Goal: Navigation & Orientation: Find specific page/section

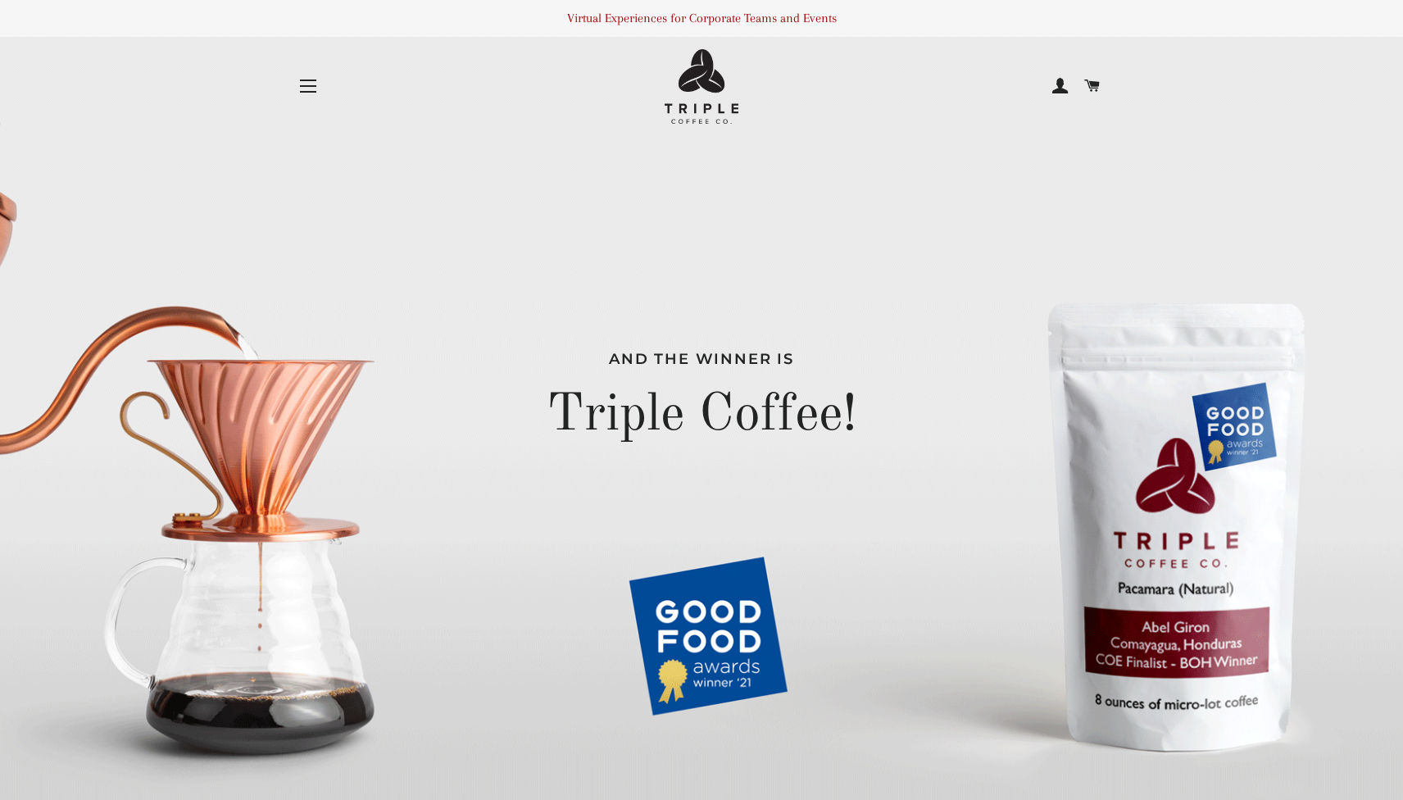
click at [295, 91] on button "Site navigation" at bounding box center [308, 86] width 41 height 41
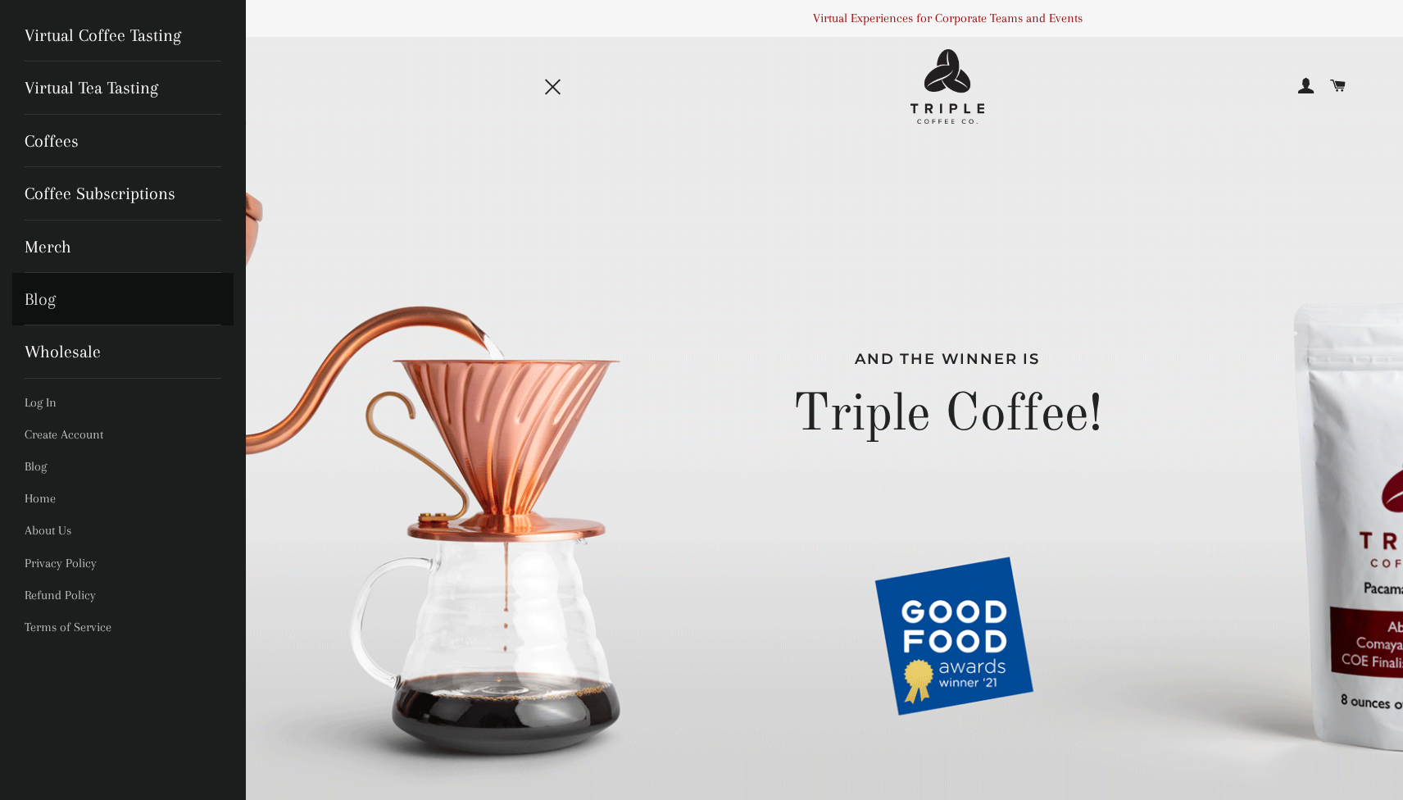
click at [27, 299] on link "Blog" at bounding box center [122, 299] width 221 height 52
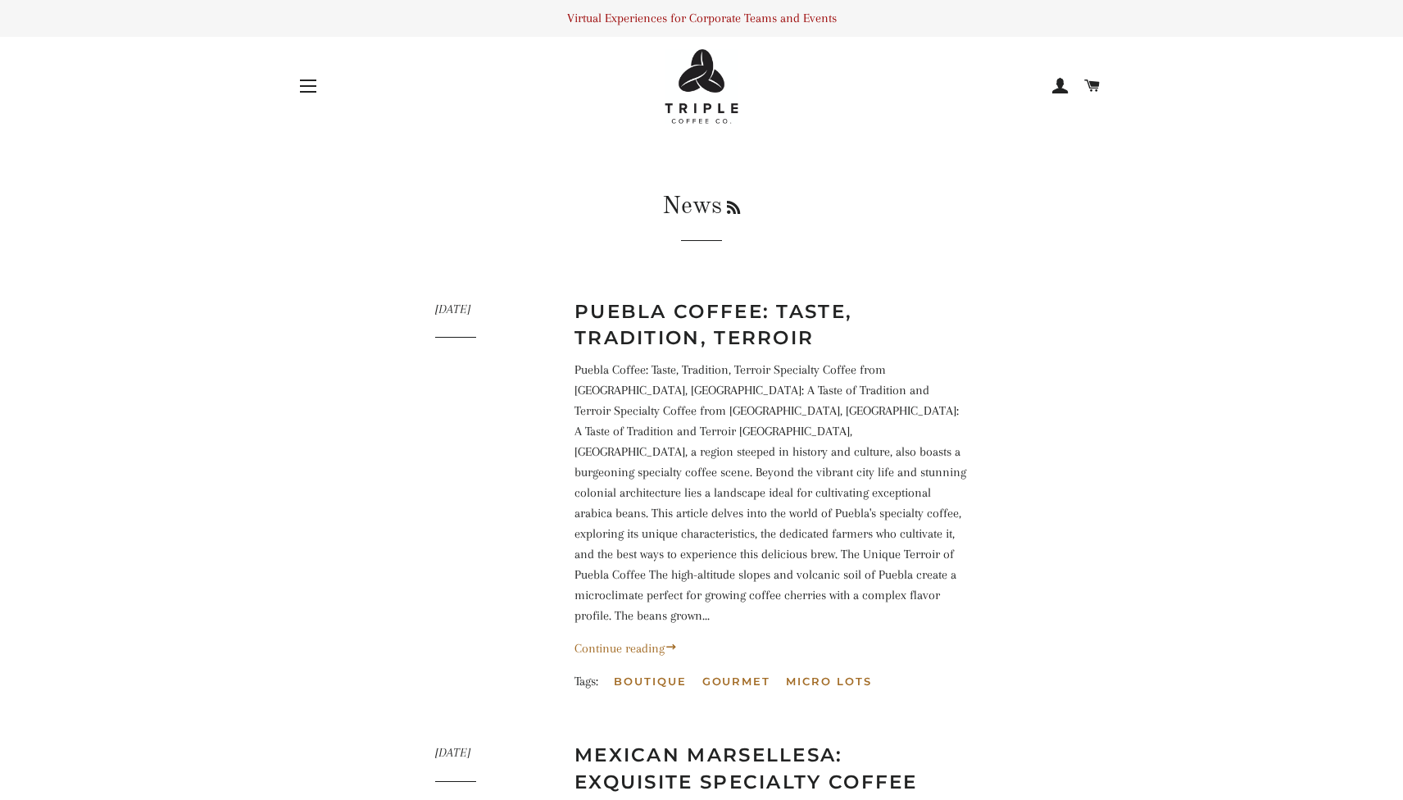
click at [310, 83] on button "Site navigation" at bounding box center [308, 86] width 41 height 41
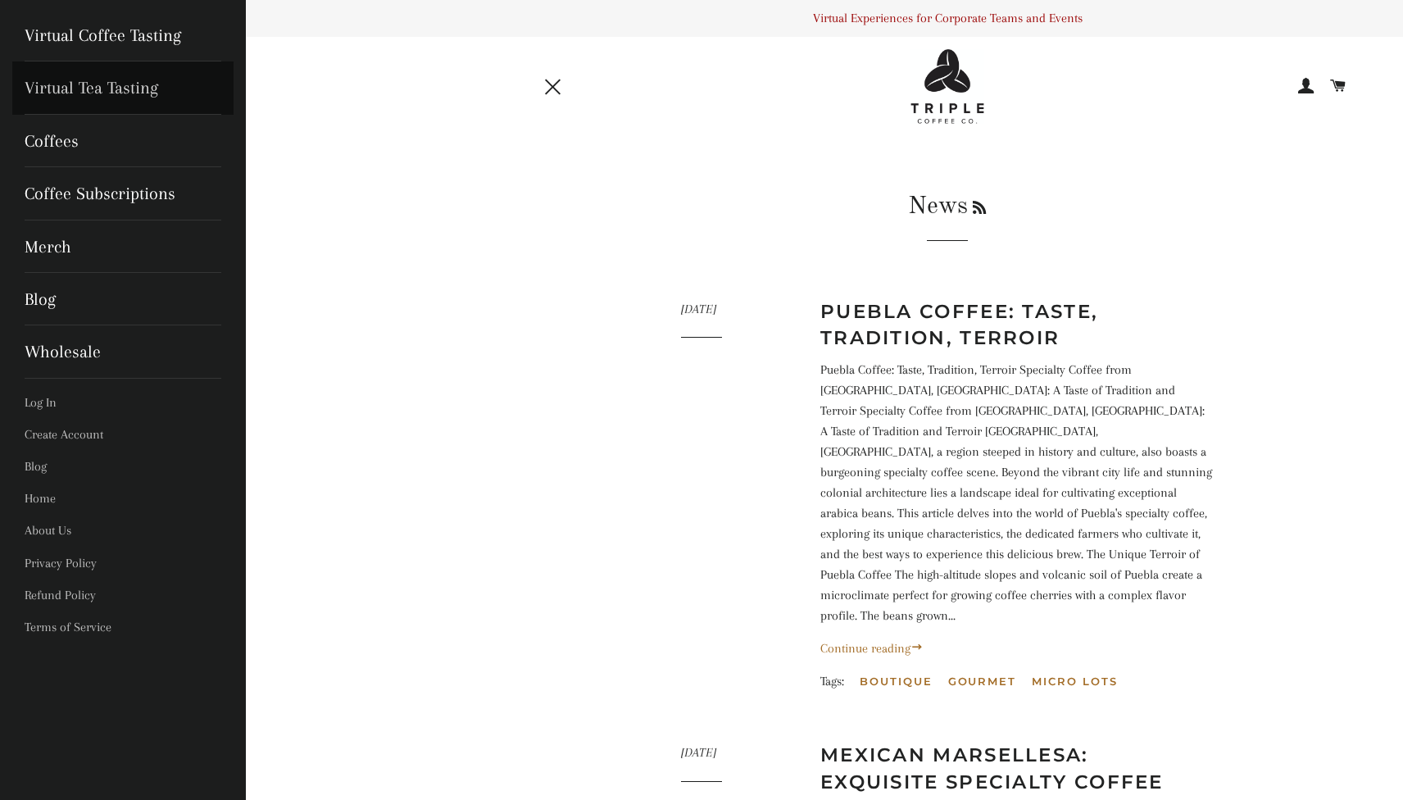
click at [151, 84] on link "Virtual Tea Tasting" at bounding box center [122, 87] width 221 height 52
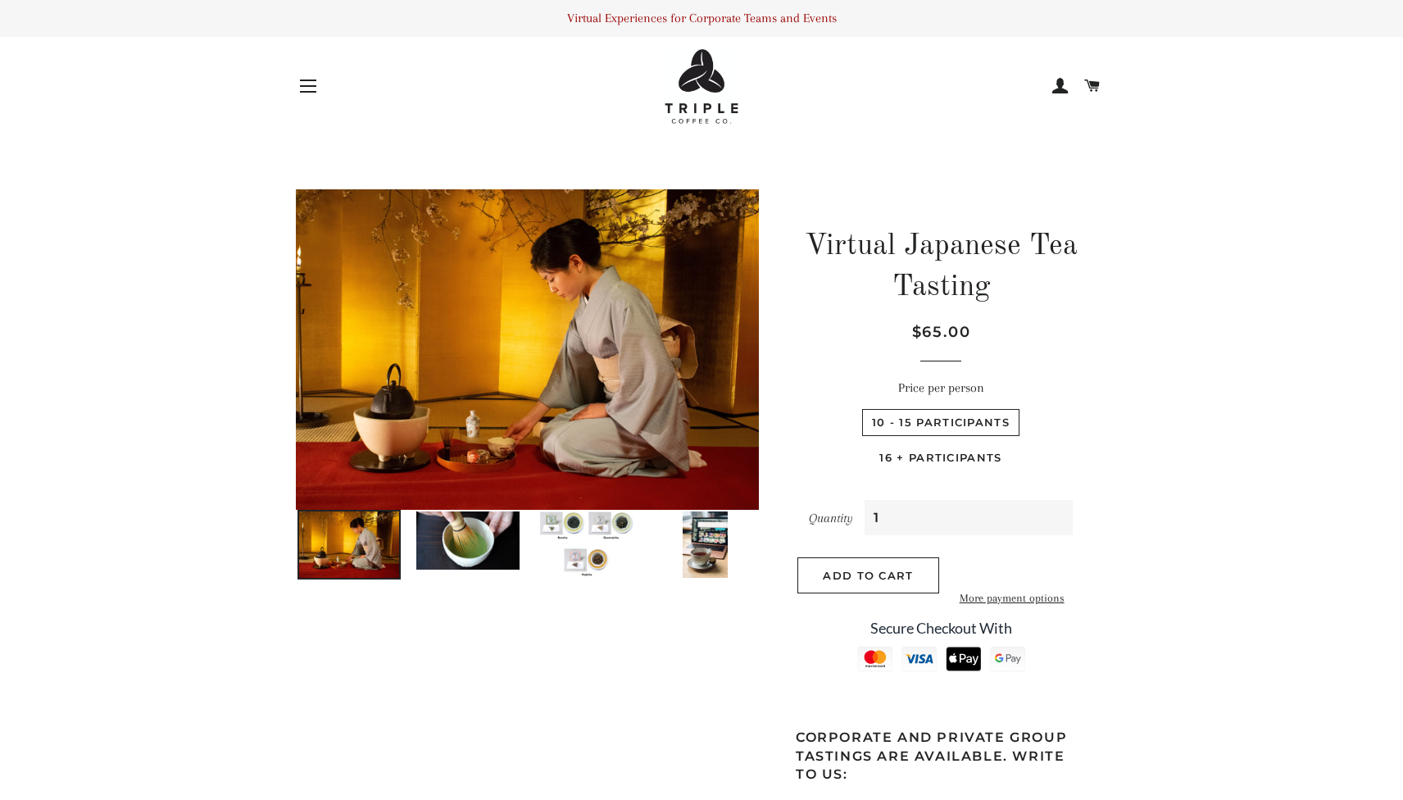
click at [311, 84] on button "Site navigation" at bounding box center [308, 86] width 41 height 41
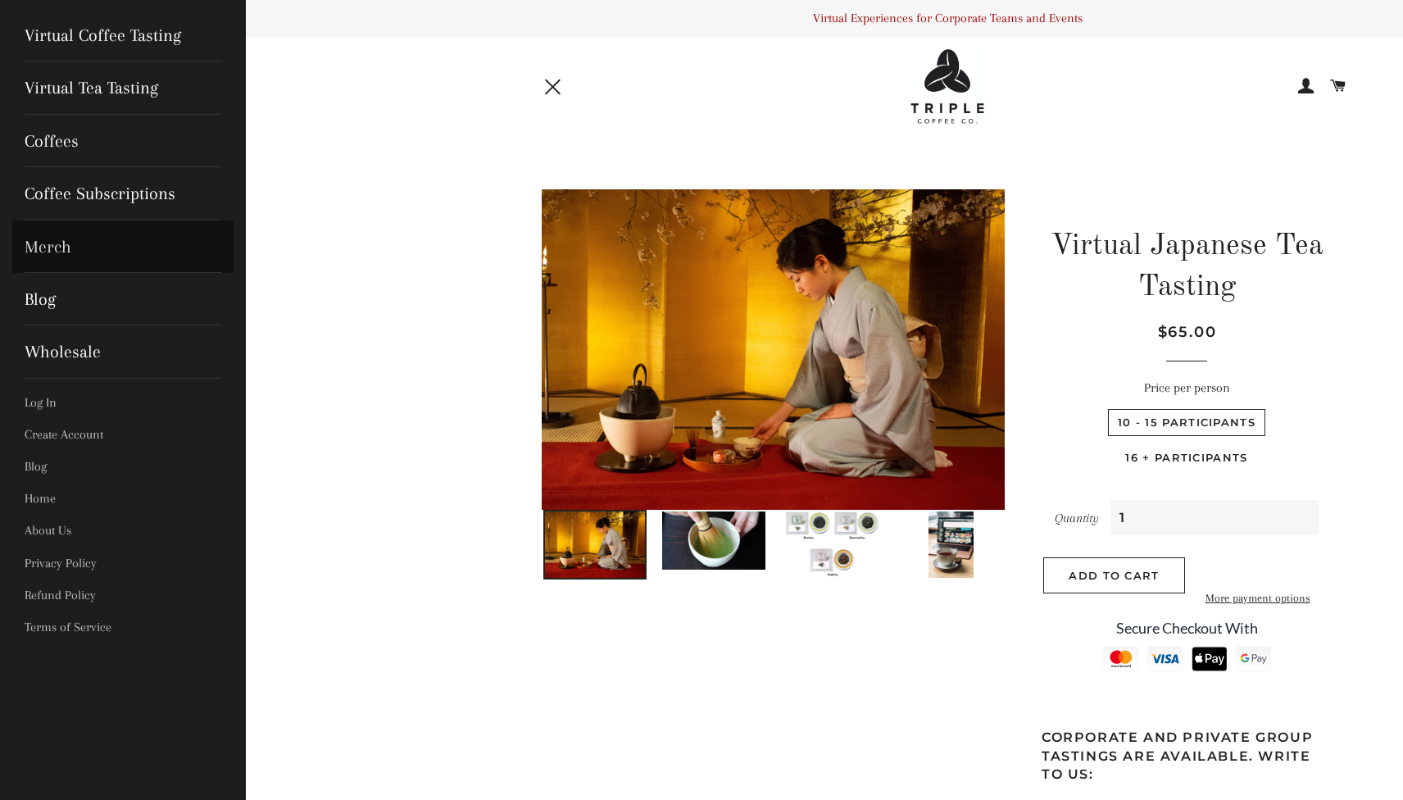
click at [36, 247] on link "Merch" at bounding box center [122, 246] width 221 height 52
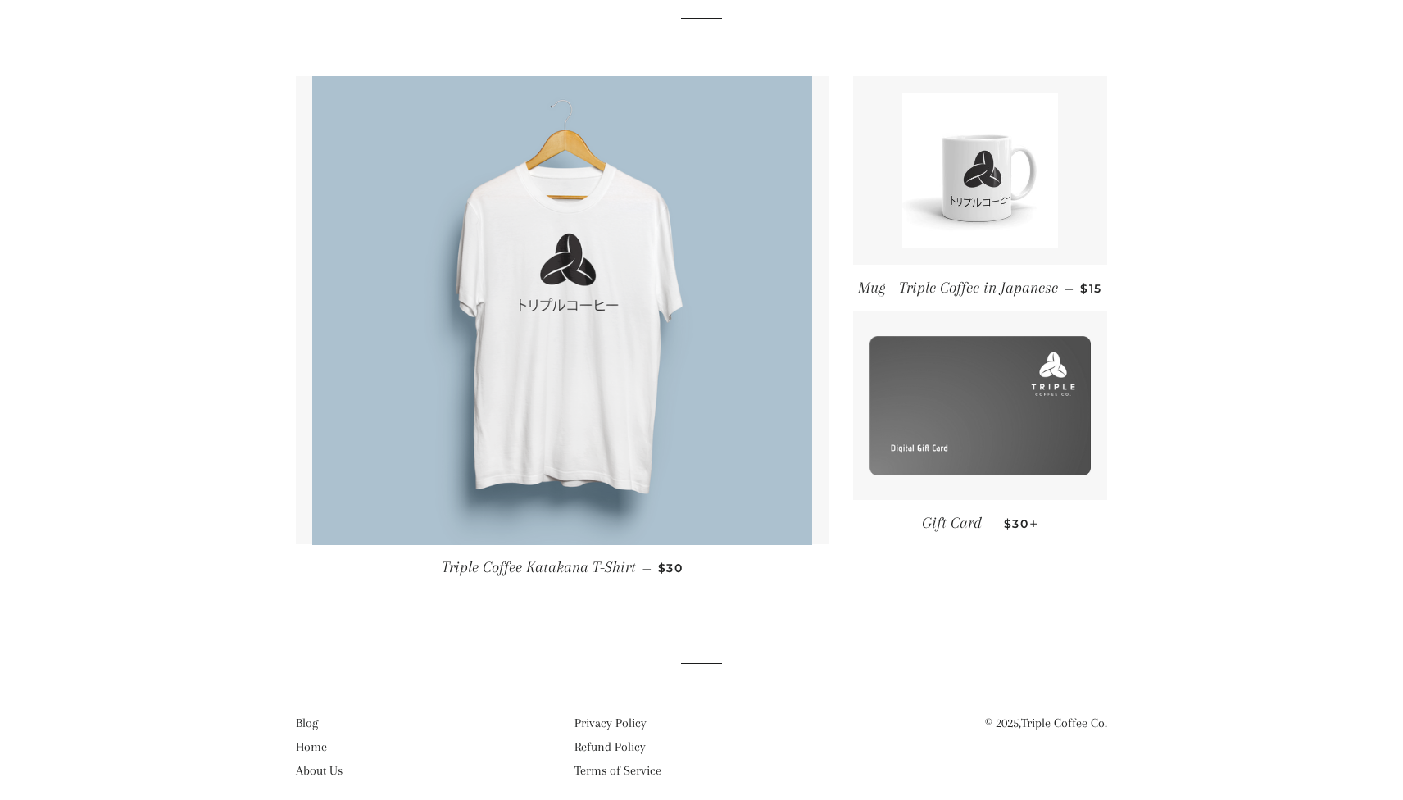
scroll to position [239, 0]
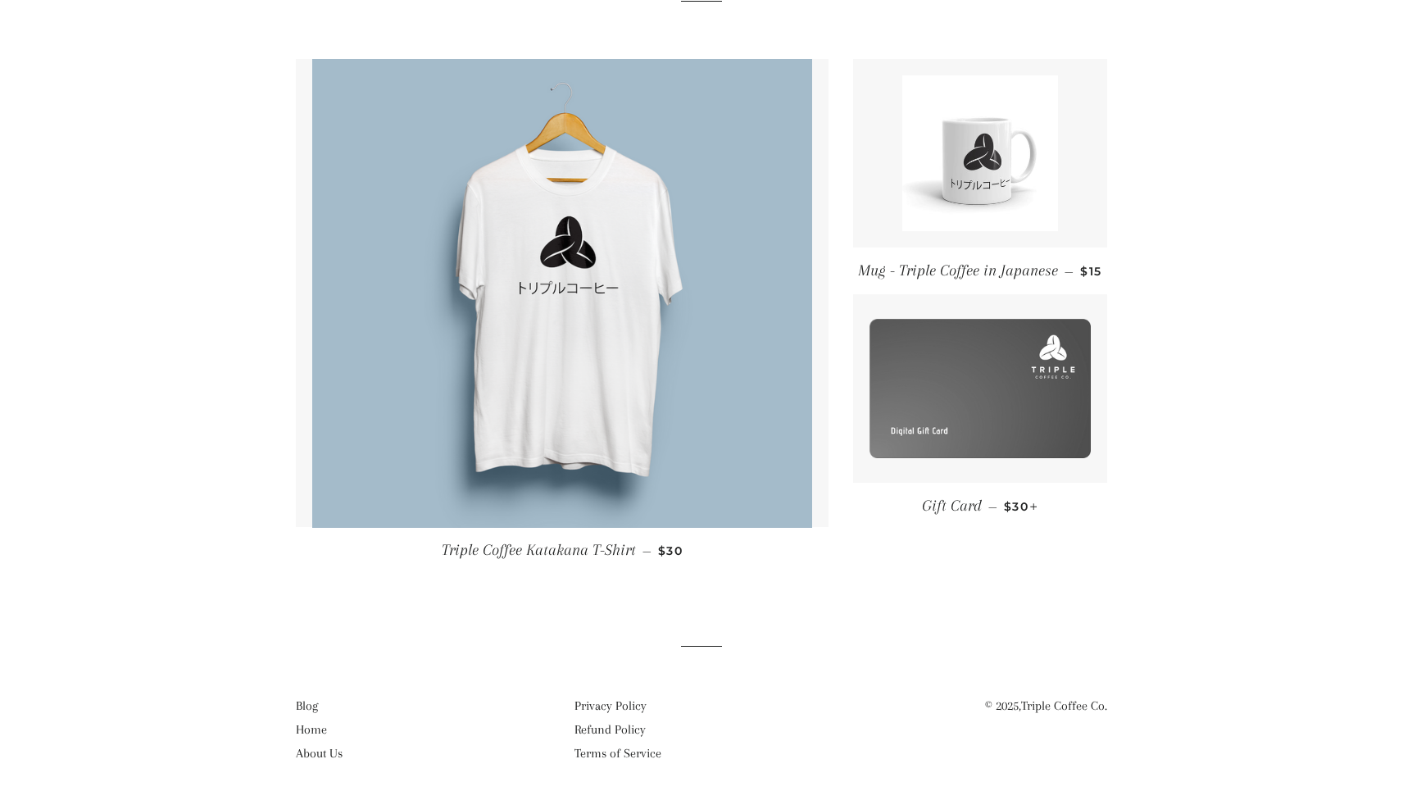
click at [306, 755] on link "About Us" at bounding box center [319, 753] width 47 height 15
